Goal: Task Accomplishment & Management: Use online tool/utility

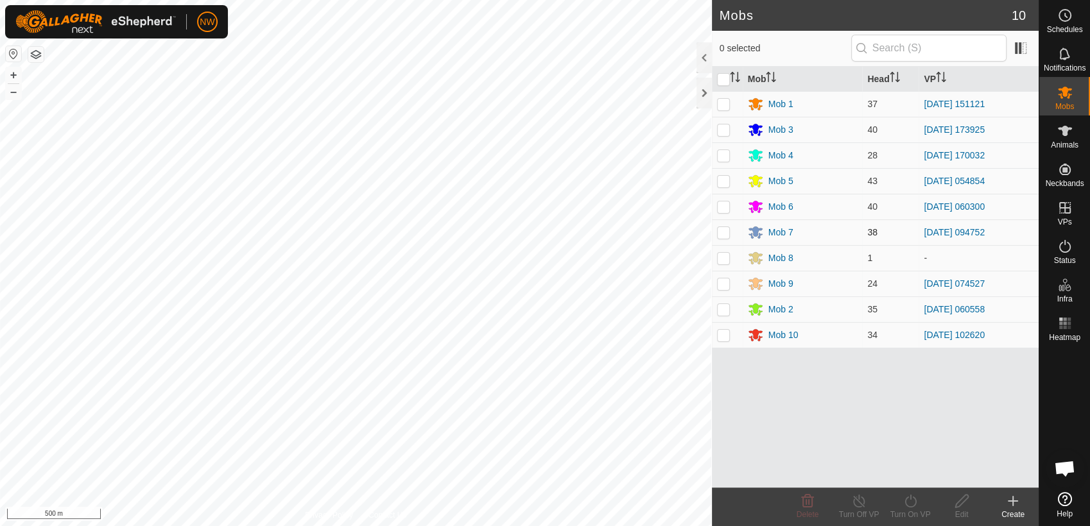
drag, startPoint x: 720, startPoint y: 204, endPoint x: 732, endPoint y: 223, distance: 23.1
click at [720, 206] on p-checkbox at bounding box center [723, 207] width 13 height 10
checkbox input "true"
click at [858, 497] on icon at bounding box center [859, 501] width 16 height 15
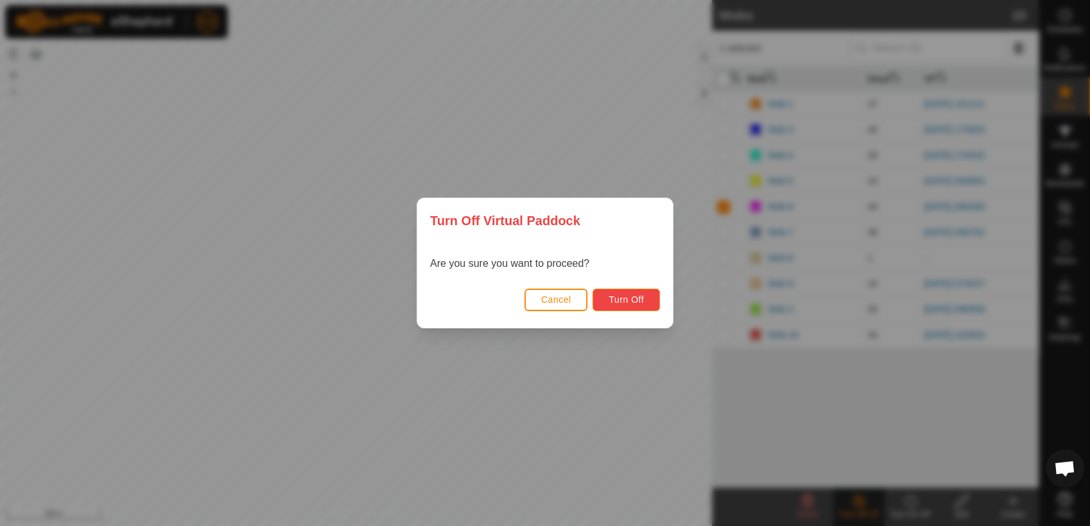
click at [621, 298] on span "Turn Off" at bounding box center [626, 300] width 35 height 10
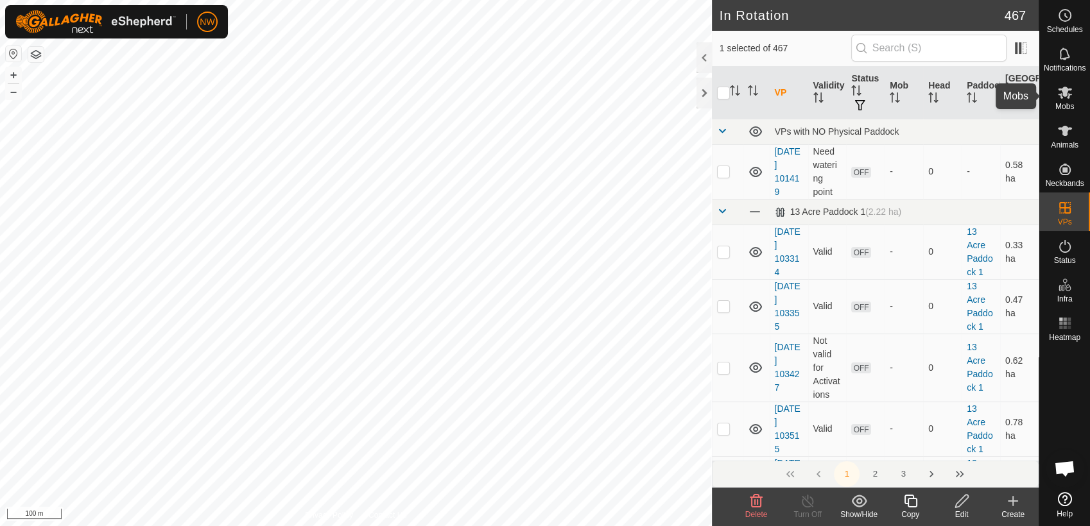
click at [1067, 99] on icon at bounding box center [1064, 92] width 15 height 15
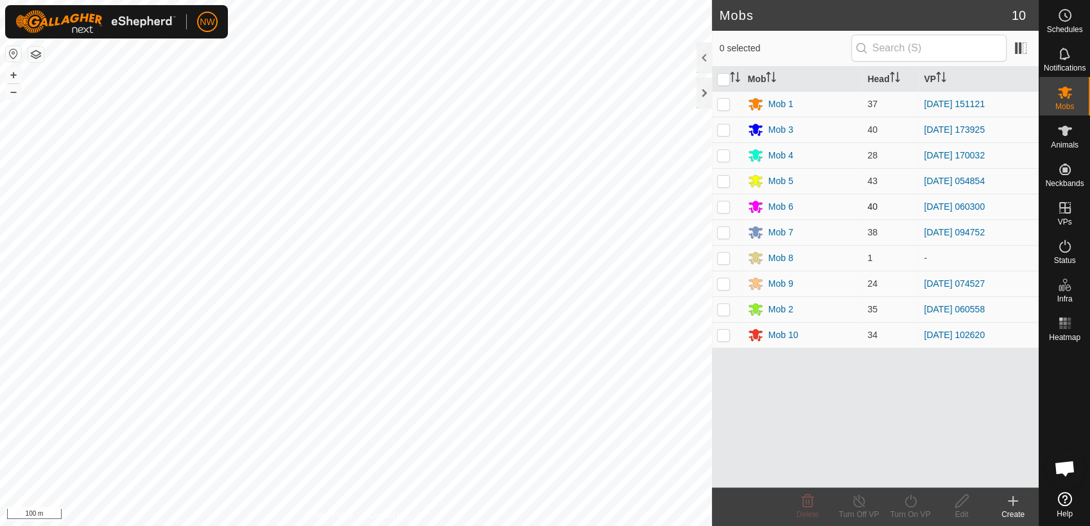
click at [727, 207] on p-checkbox at bounding box center [723, 207] width 13 height 10
checkbox input "true"
click at [909, 499] on icon at bounding box center [910, 501] width 16 height 15
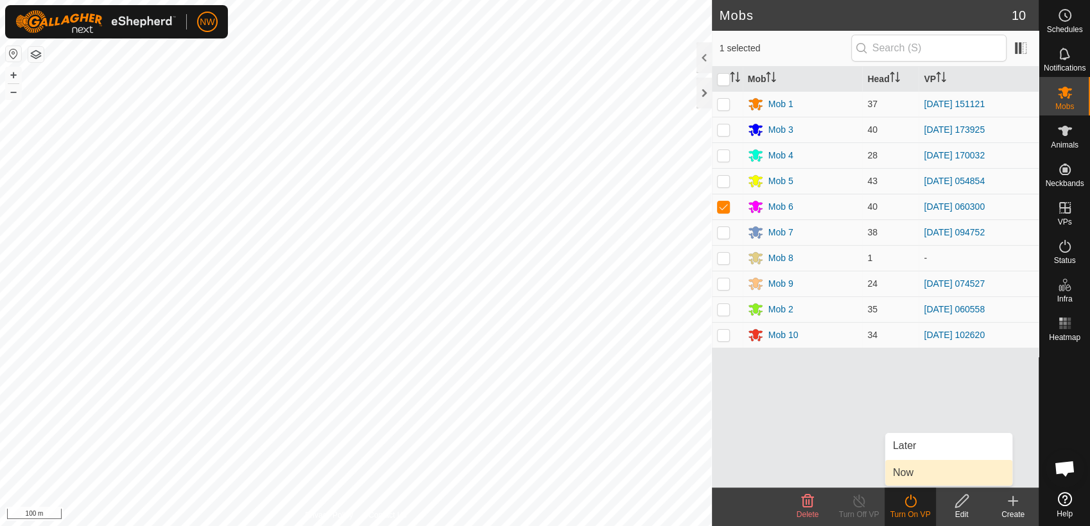
click at [908, 470] on link "Now" at bounding box center [948, 473] width 127 height 26
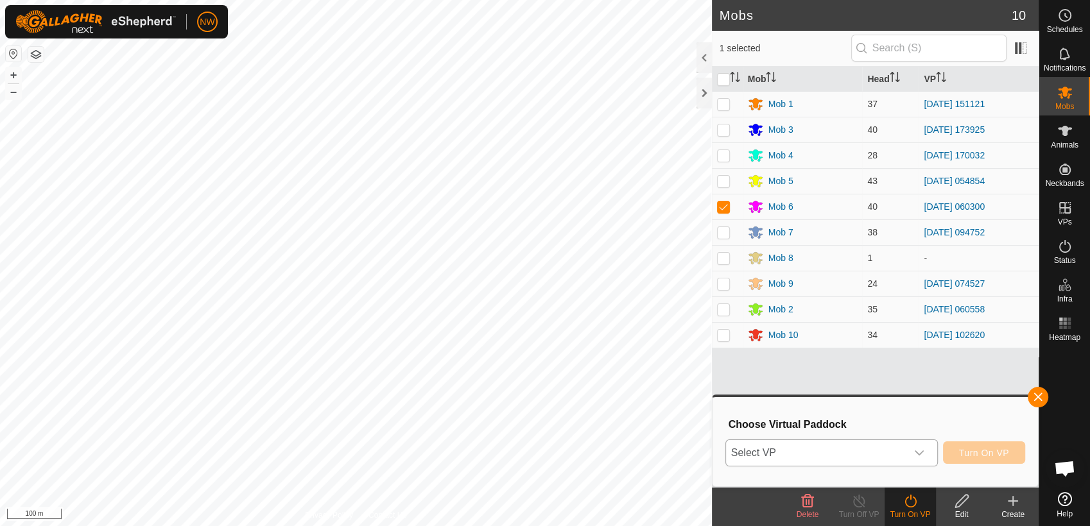
click at [924, 453] on icon "dropdown trigger" at bounding box center [919, 453] width 10 height 10
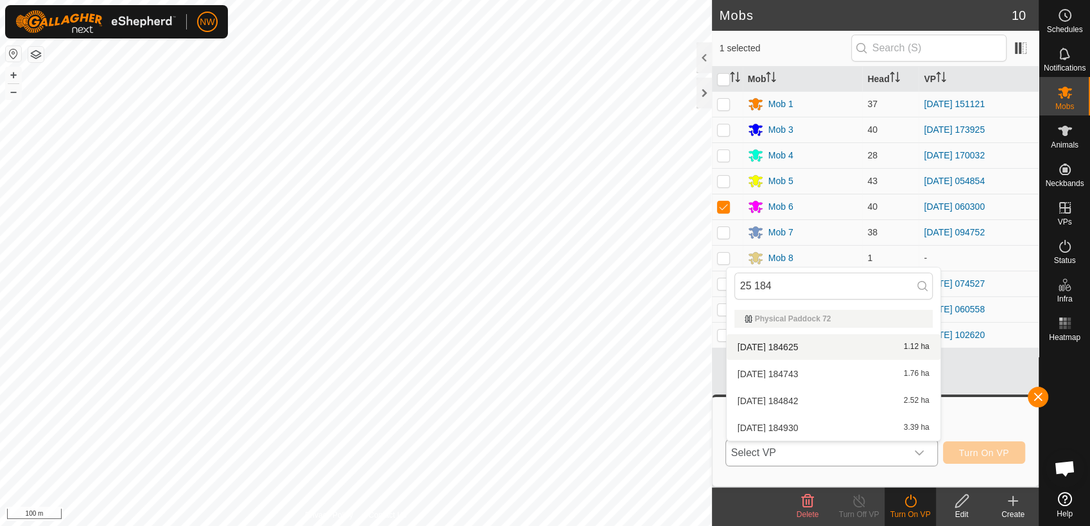
type input "25 184"
click at [781, 341] on li "[DATE] 184625 1.12 ha" at bounding box center [834, 347] width 214 height 26
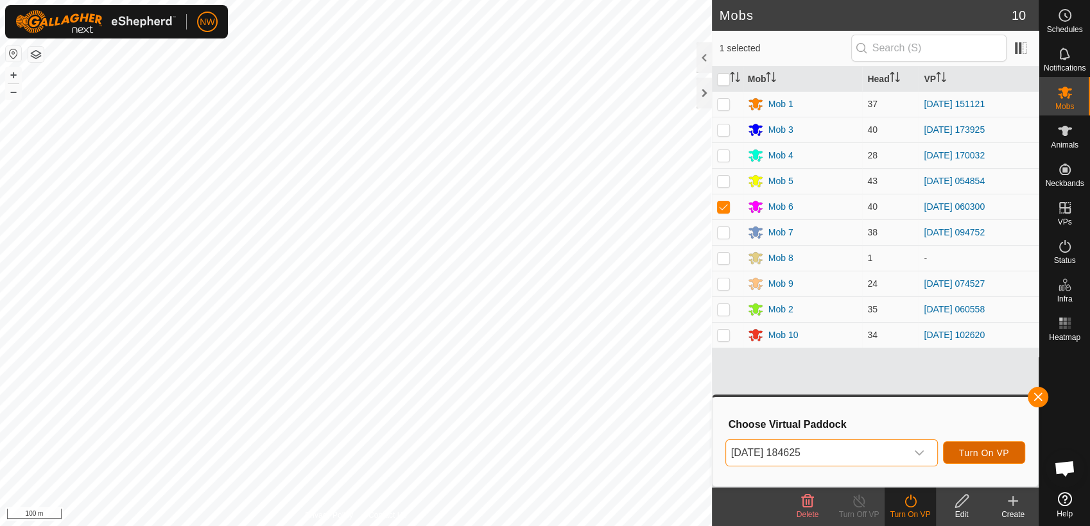
click at [987, 452] on span "Turn On VP" at bounding box center [984, 453] width 50 height 10
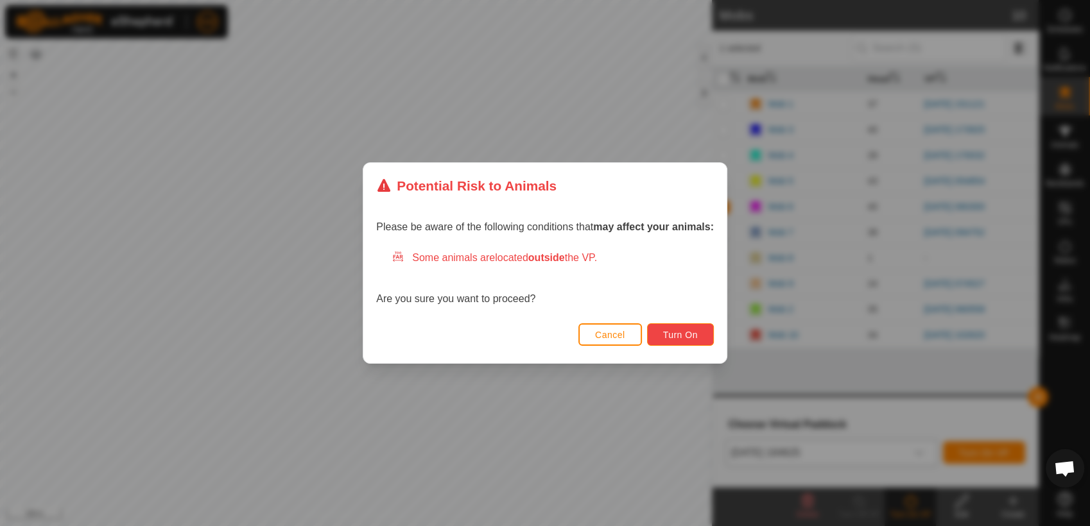
click at [667, 331] on span "Turn On" at bounding box center [680, 335] width 35 height 10
